Goal: Task Accomplishment & Management: Manage account settings

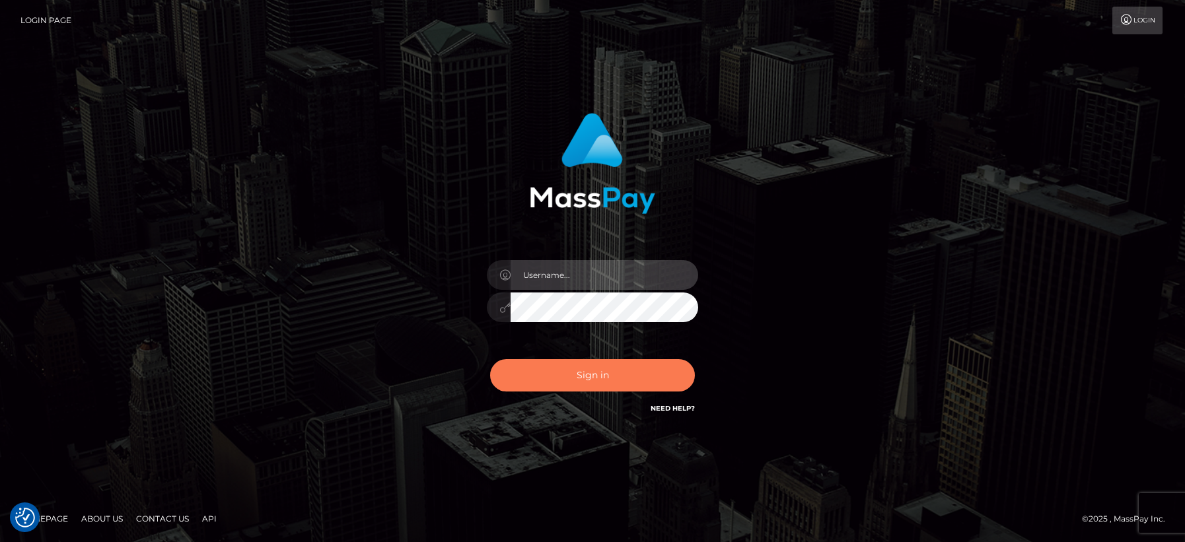
type input "[PERSON_NAME]"
click at [600, 379] on button "Sign in" at bounding box center [592, 375] width 205 height 32
type input "[PERSON_NAME]"
click at [560, 377] on button "Sign in" at bounding box center [592, 375] width 205 height 32
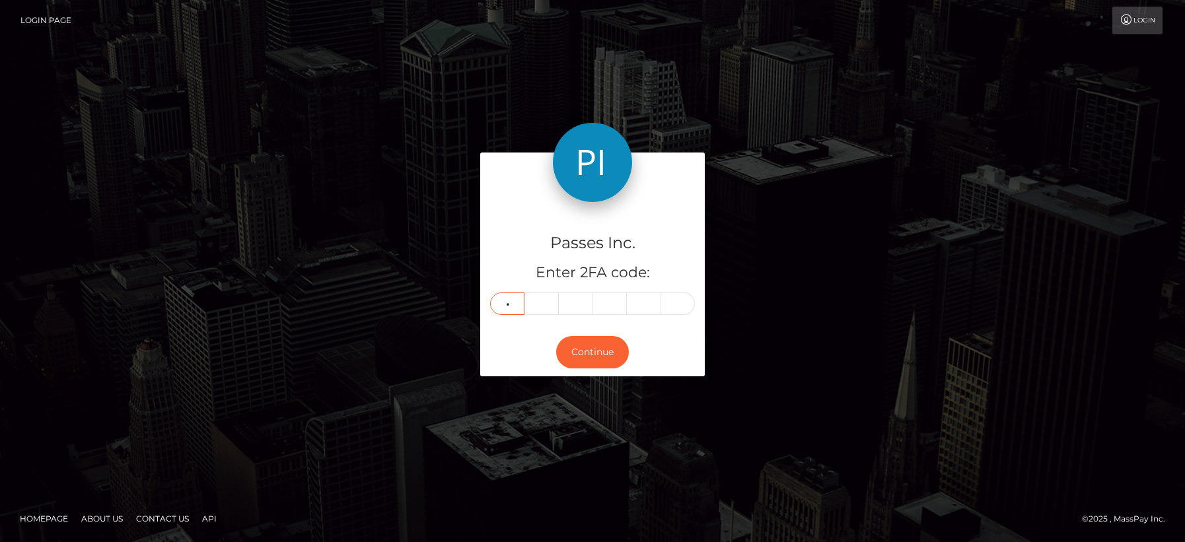
type input "9"
type input "0"
type input "5"
type input "1"
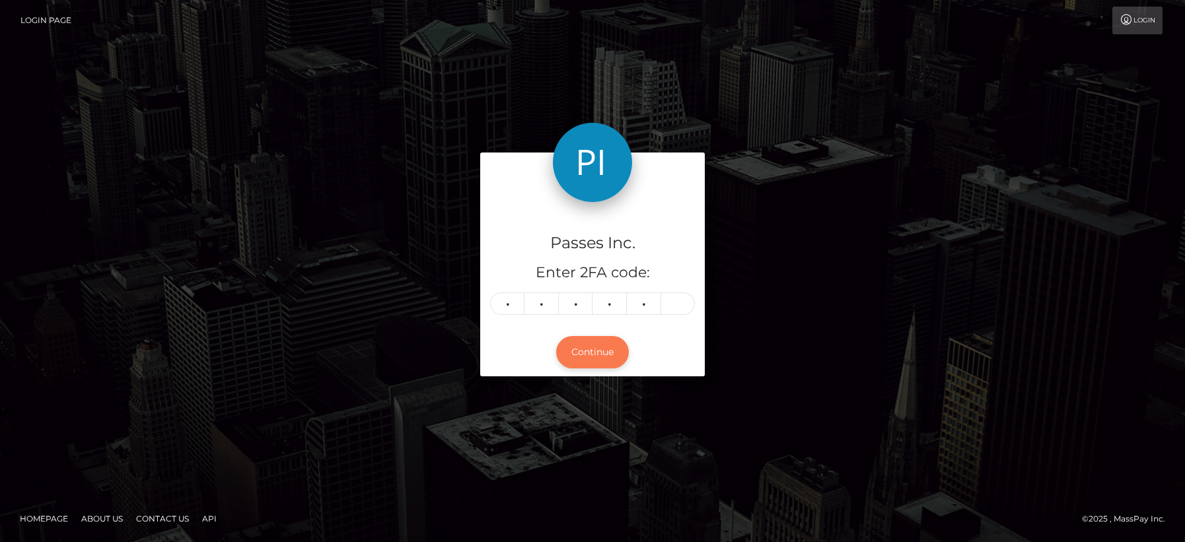
click at [586, 347] on button "Continue" at bounding box center [592, 352] width 73 height 32
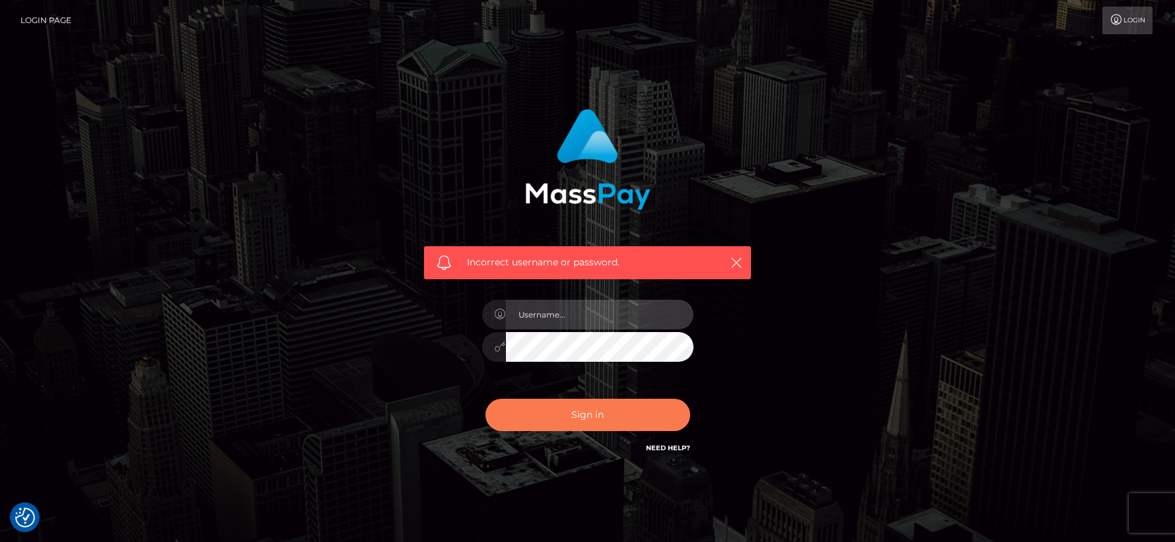
type input "[PERSON_NAME]"
click at [580, 414] on button "Sign in" at bounding box center [588, 415] width 205 height 32
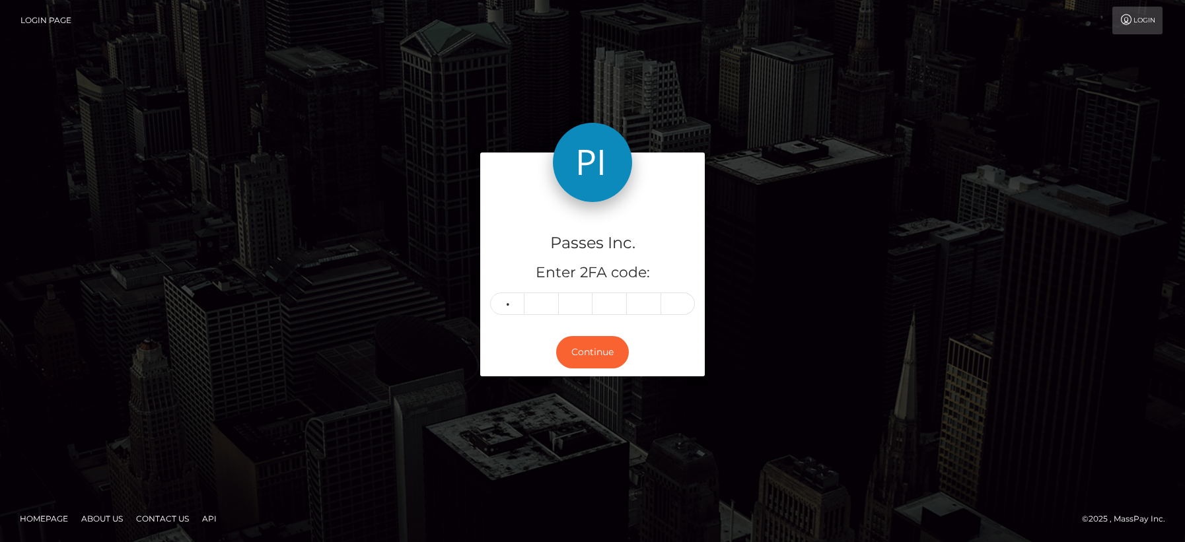
type input "4"
type input "7"
type input "6"
type input "9"
type input "1"
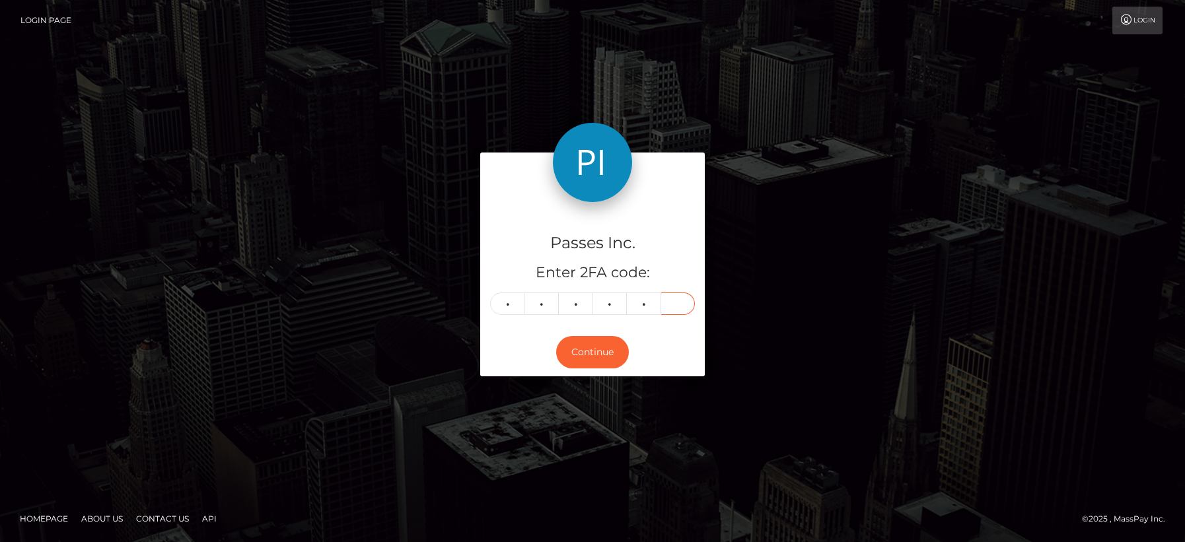
type input "2"
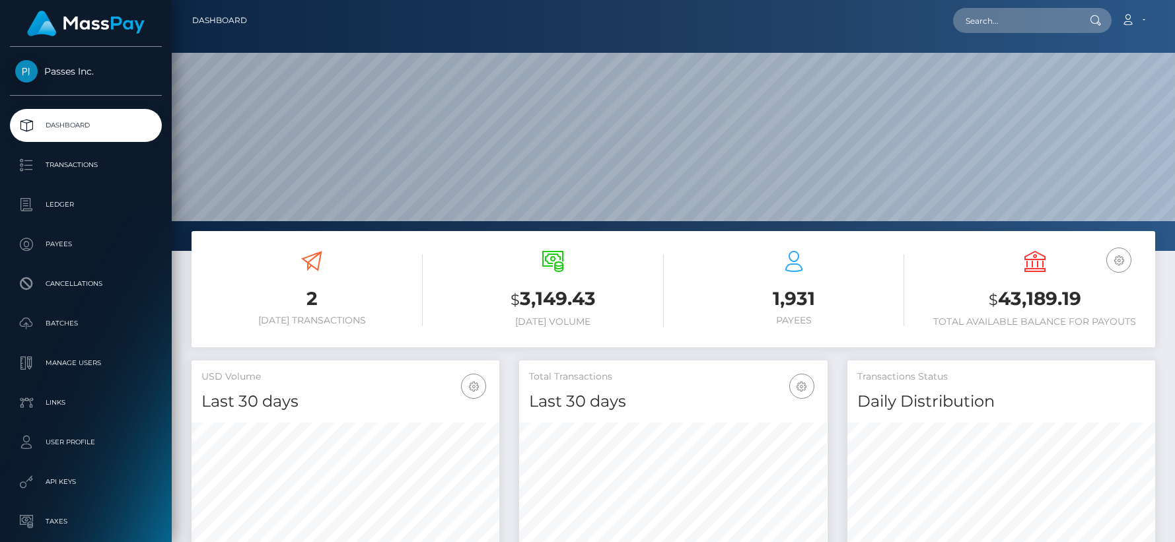
scroll to position [234, 308]
click at [76, 168] on p "Transactions" at bounding box center [85, 165] width 141 height 20
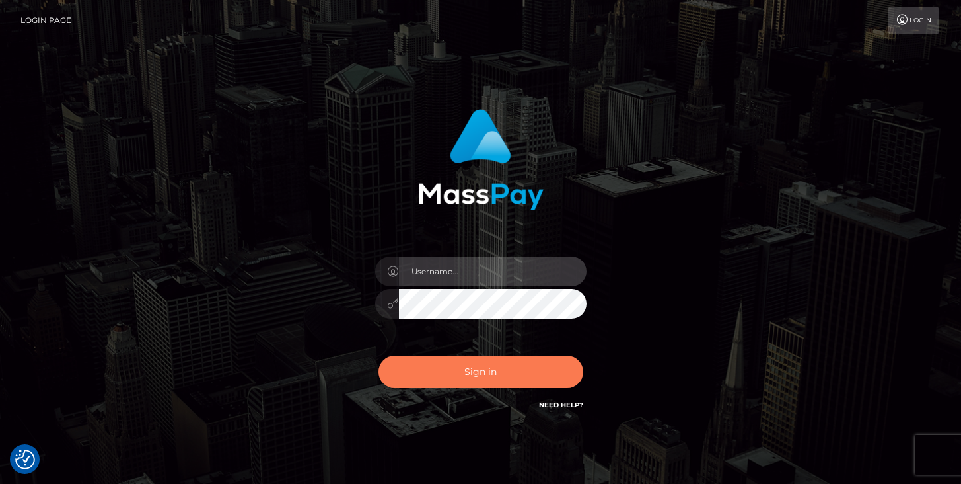
type input "[PERSON_NAME]"
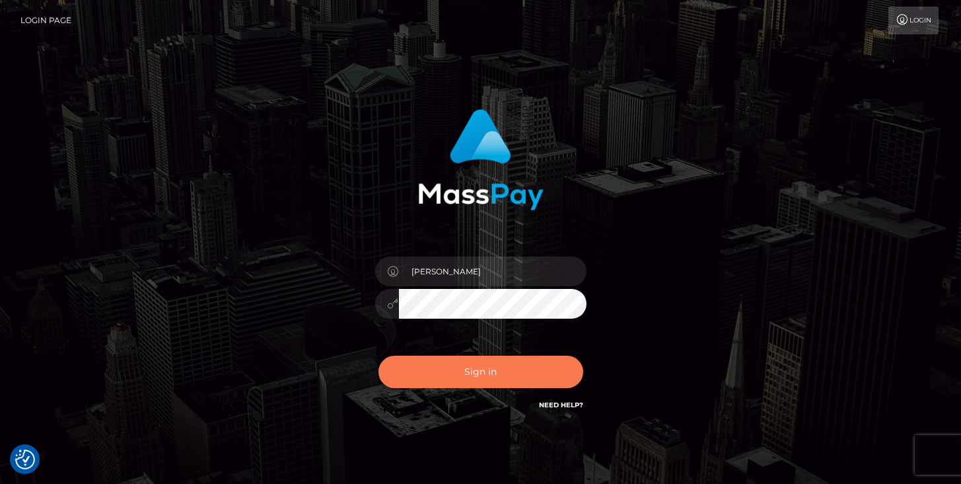
click at [472, 372] on button "Sign in" at bounding box center [480, 371] width 205 height 32
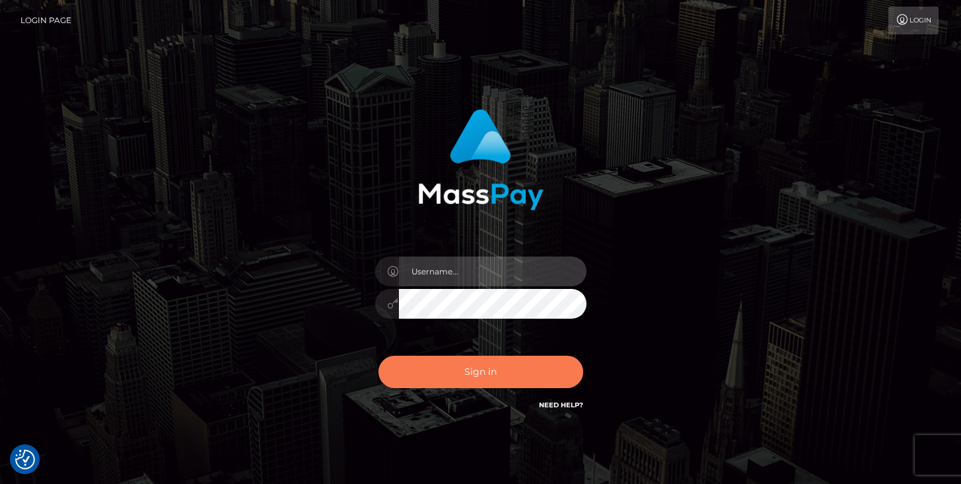
type input "[PERSON_NAME]"
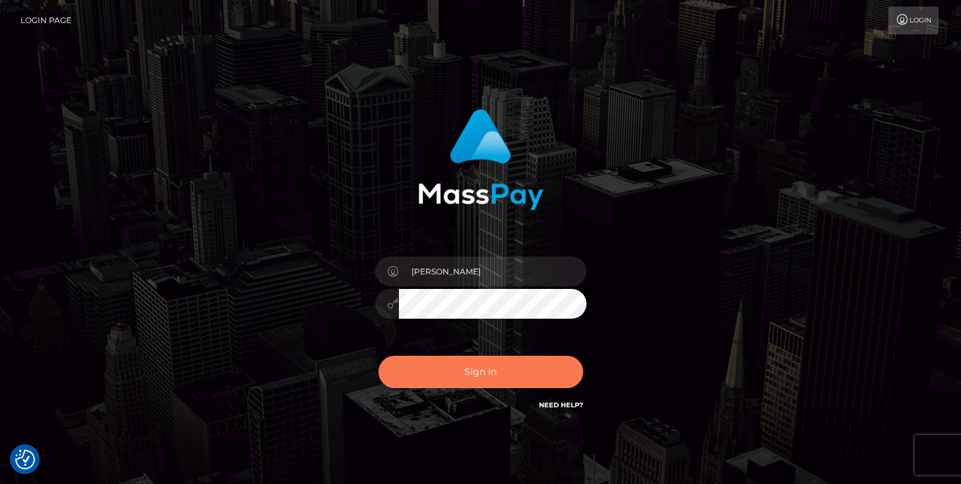
click at [528, 368] on button "Sign in" at bounding box center [480, 371] width 205 height 32
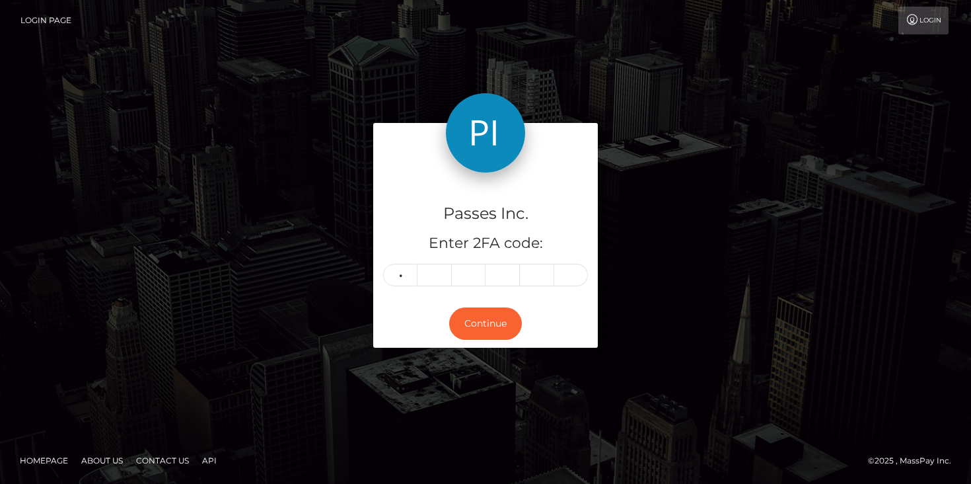
type input "5"
type input "8"
type input "9"
type input "1"
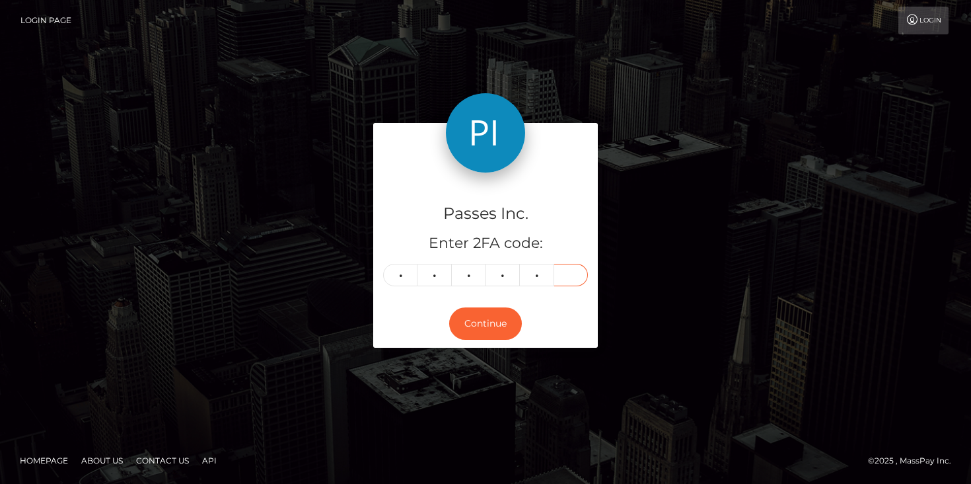
type input "1"
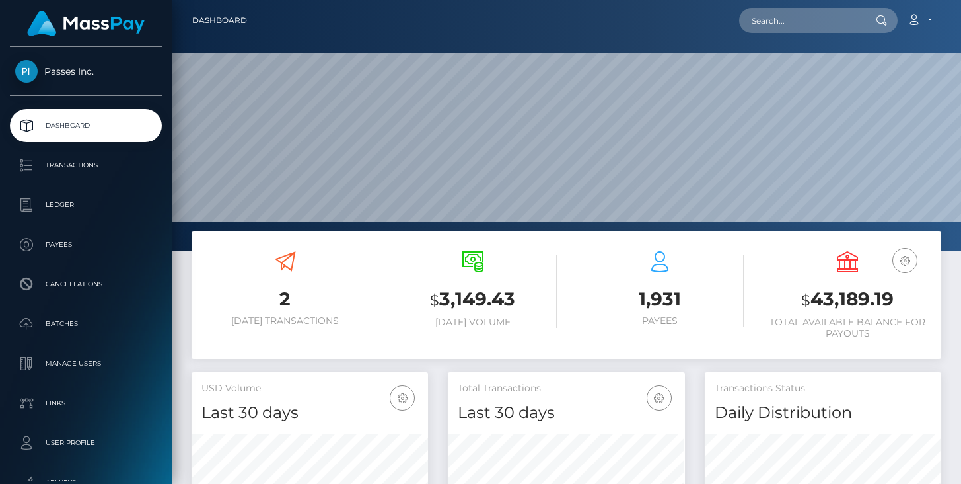
scroll to position [234, 236]
click at [80, 164] on p "Transactions" at bounding box center [85, 165] width 141 height 20
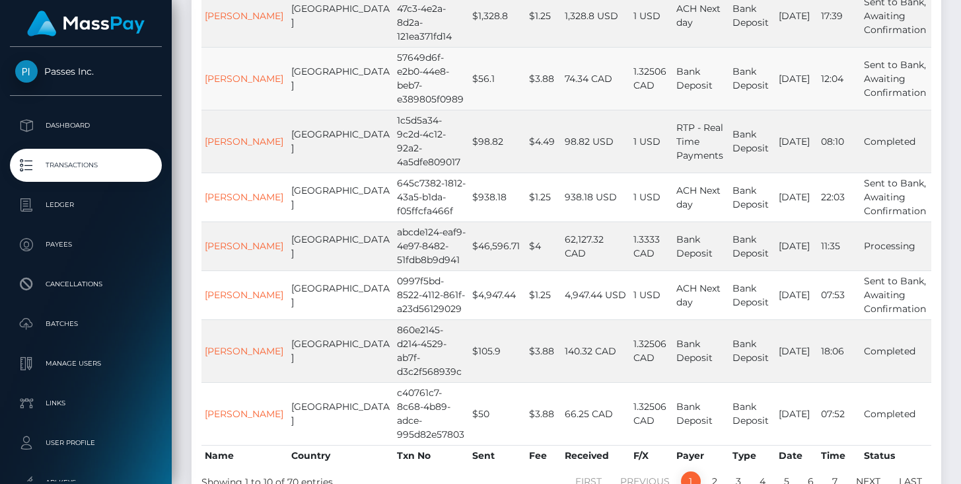
scroll to position [455, 0]
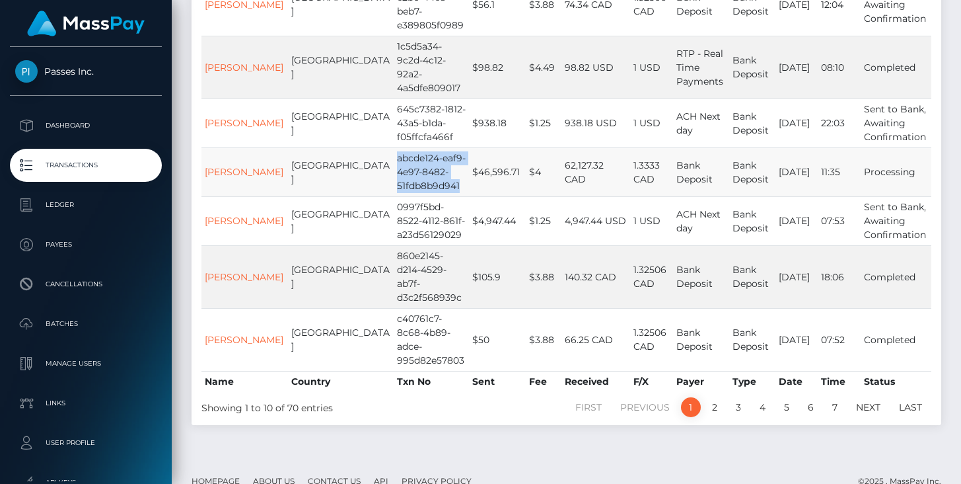
drag, startPoint x: 349, startPoint y: 139, endPoint x: 415, endPoint y: 169, distance: 72.4
click at [415, 169] on td "abcde124-eaf9-4e97-8482-51fdb8b9d941" at bounding box center [431, 171] width 75 height 49
copy td "abcde124-eaf9-4e97-8482-51fdb8b9d941"
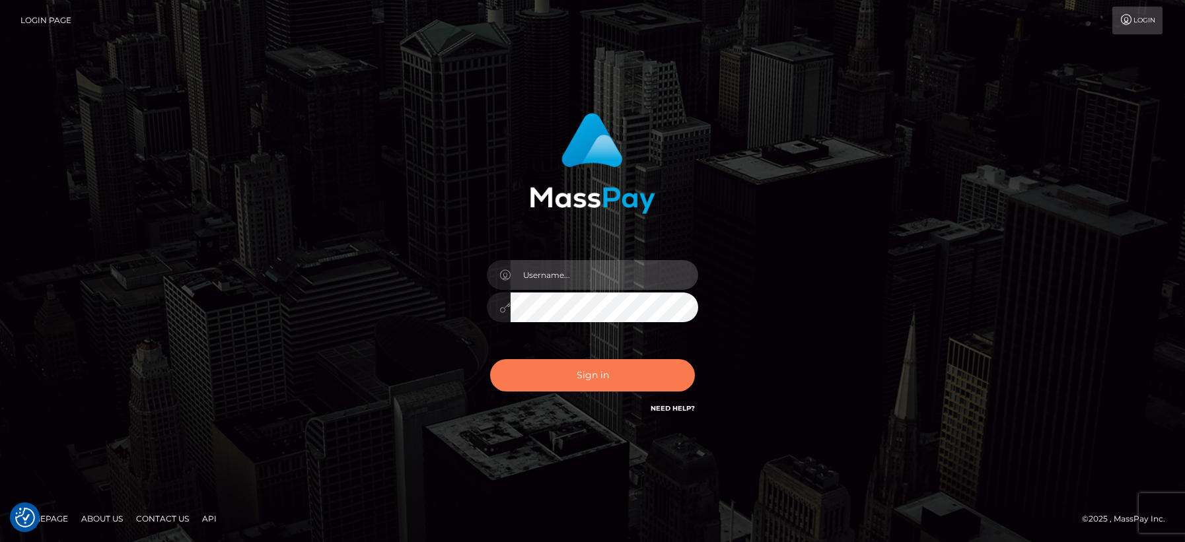
type input "[PERSON_NAME]"
click at [617, 373] on button "Sign in" at bounding box center [592, 375] width 205 height 32
type input "[PERSON_NAME]"
click at [588, 378] on button "Sign in" at bounding box center [592, 375] width 205 height 32
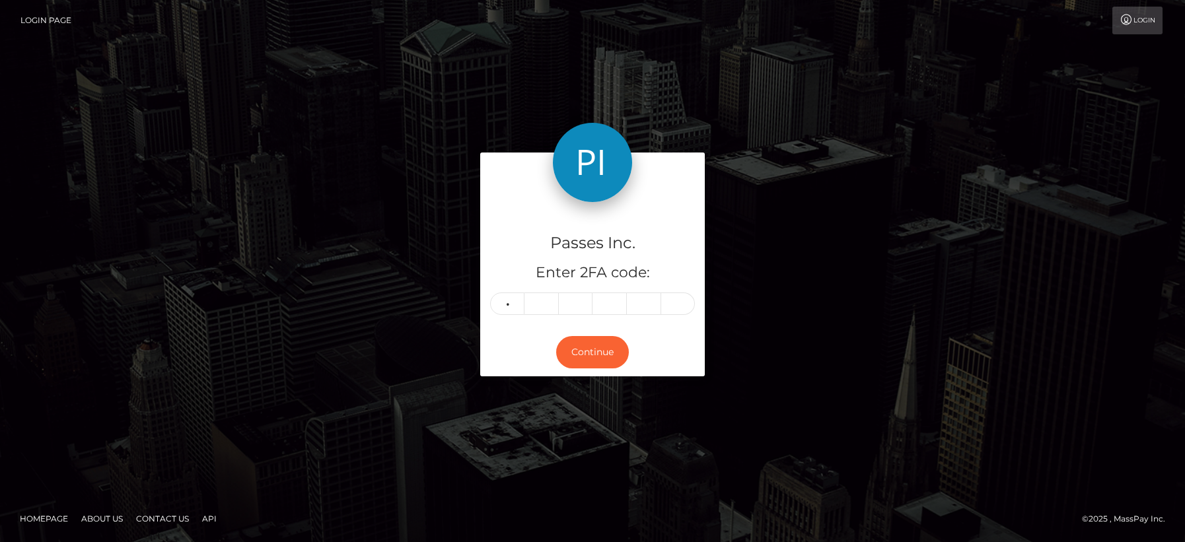
type input "7"
type input "6"
type input "9"
type input "1"
type input "2"
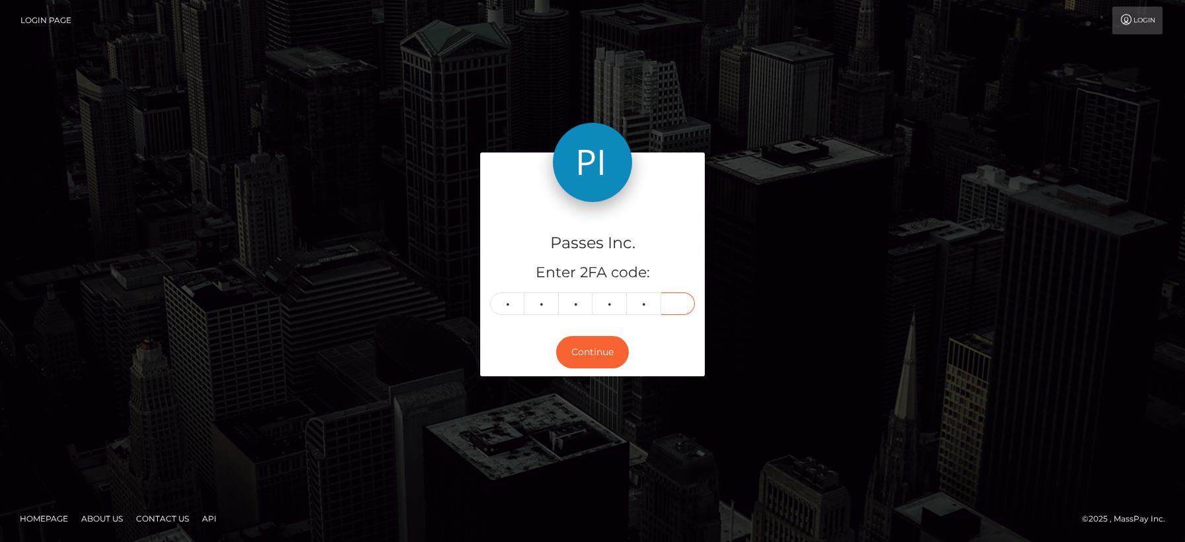
type input "4"
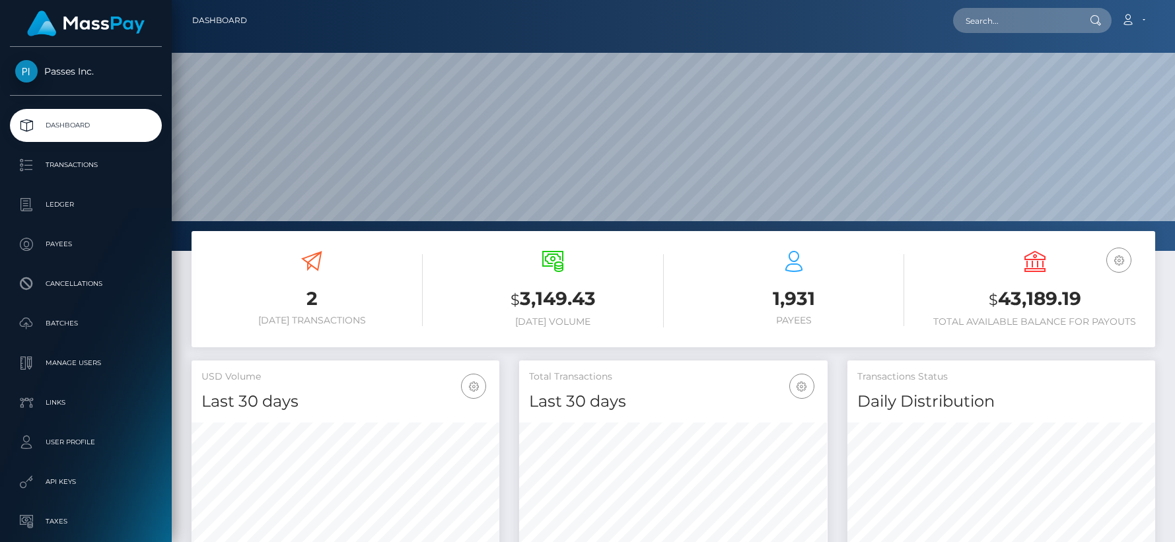
scroll to position [234, 308]
click at [85, 365] on p "Manage Users" at bounding box center [85, 363] width 141 height 20
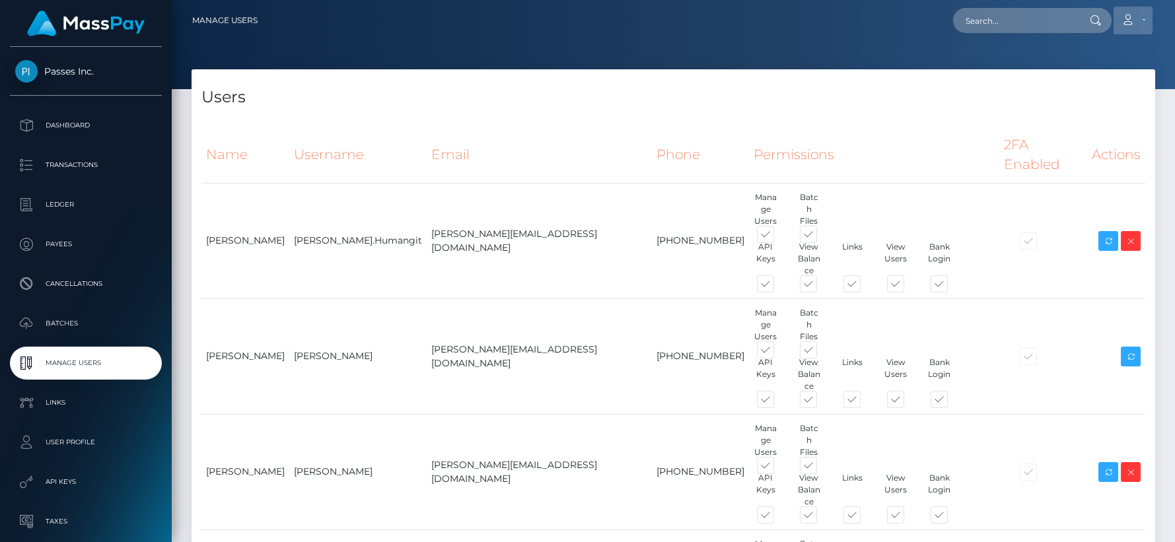
click at [1145, 20] on link "Account" at bounding box center [1133, 21] width 39 height 28
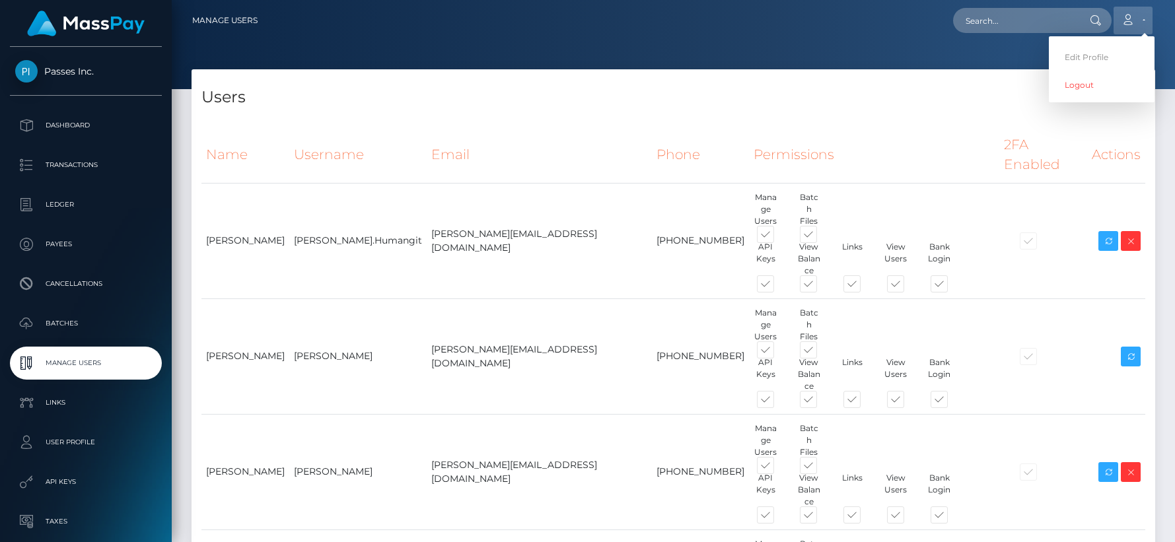
click at [1145, 20] on link "Account" at bounding box center [1133, 21] width 39 height 28
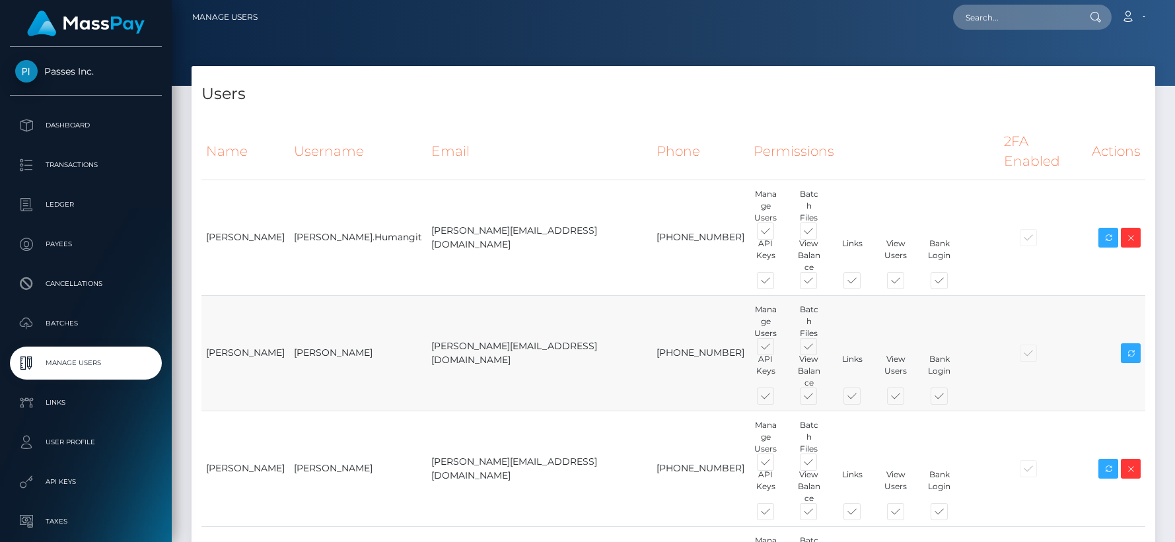
scroll to position [332, 0]
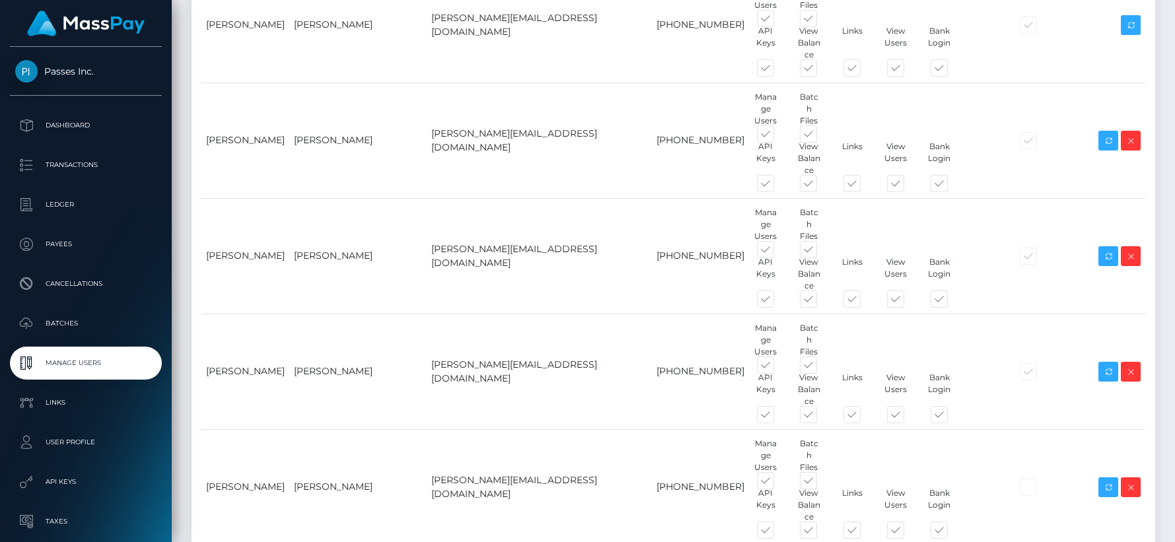
type input "Hiline Services"
paste input "[EMAIL_ADDRESS][DOMAIN_NAME]"
type input "[EMAIL_ADDRESS][DOMAIN_NAME]"
paste input "315) 236-2177"
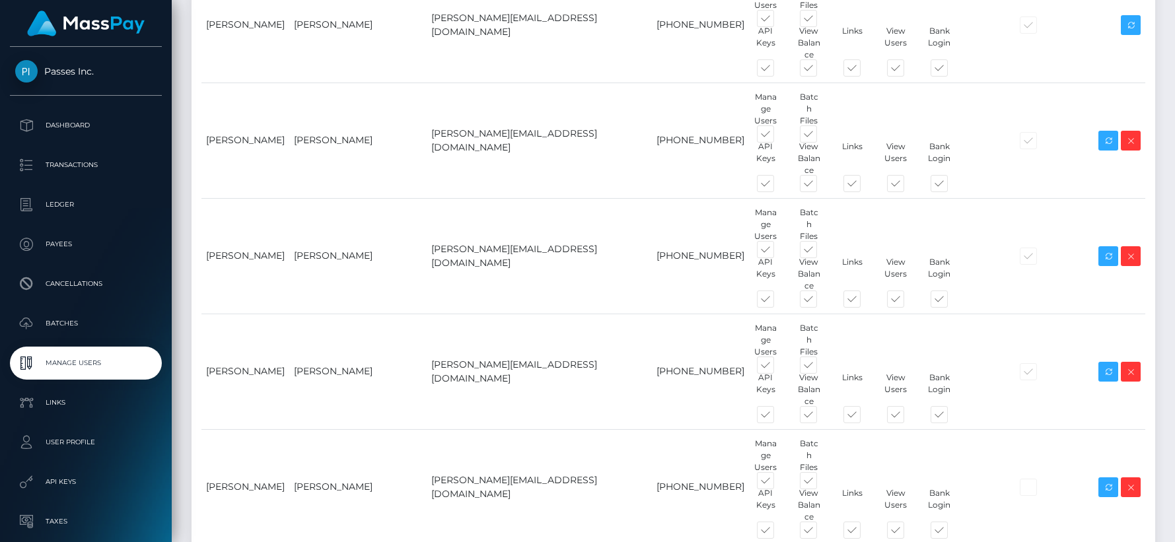
type input "315 236 2177"
type input "Hiline"
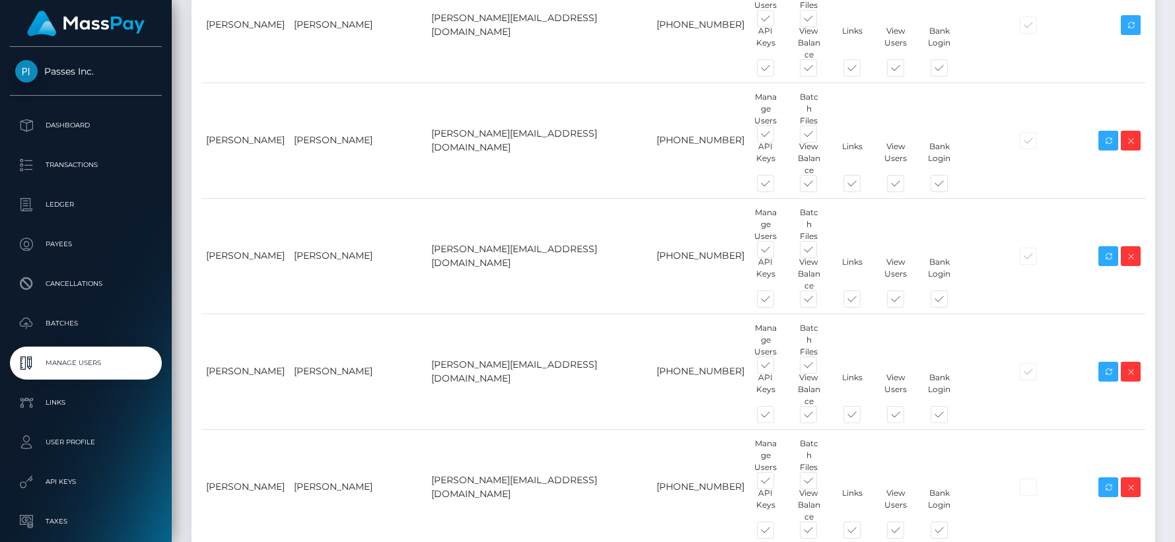
type input "Services"
